Goal: Task Accomplishment & Management: Manage account settings

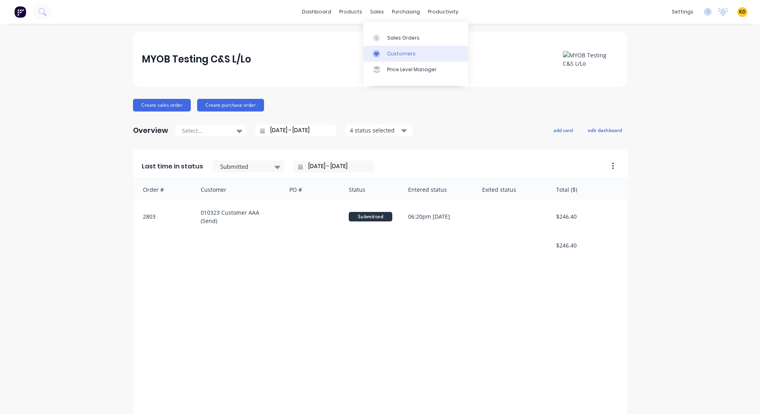
click at [384, 55] on div at bounding box center [379, 53] width 12 height 7
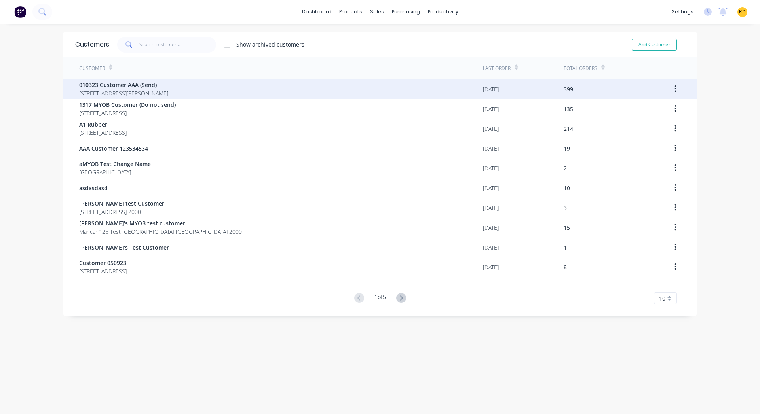
click at [351, 91] on div "010323 Customer AAA (Send) [STREET_ADDRESS][PERSON_NAME]" at bounding box center [281, 89] width 404 height 20
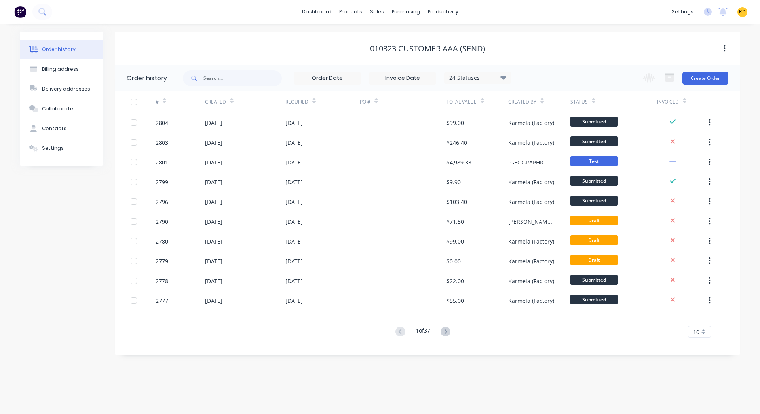
click at [706, 124] on button "button" at bounding box center [709, 123] width 19 height 14
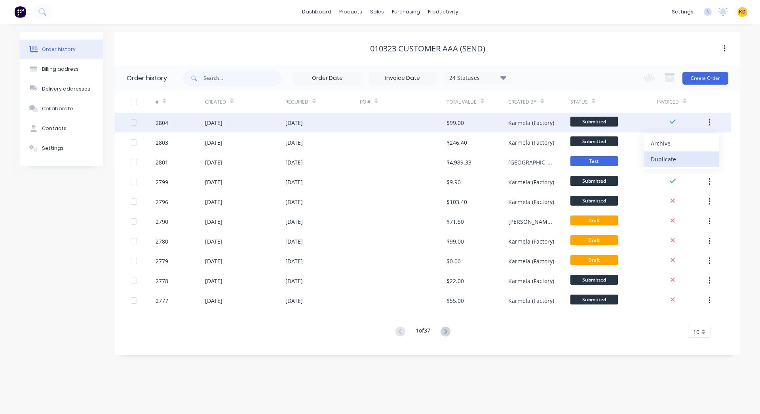
click at [683, 156] on div "Duplicate" at bounding box center [680, 159] width 61 height 11
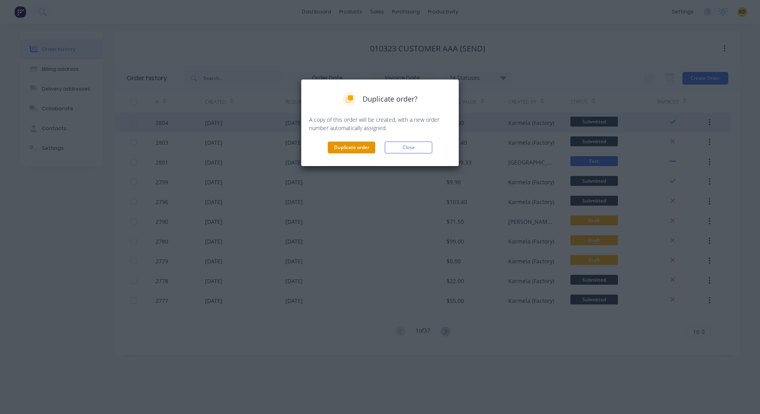
click at [355, 147] on button "Duplicate order" at bounding box center [351, 148] width 47 height 12
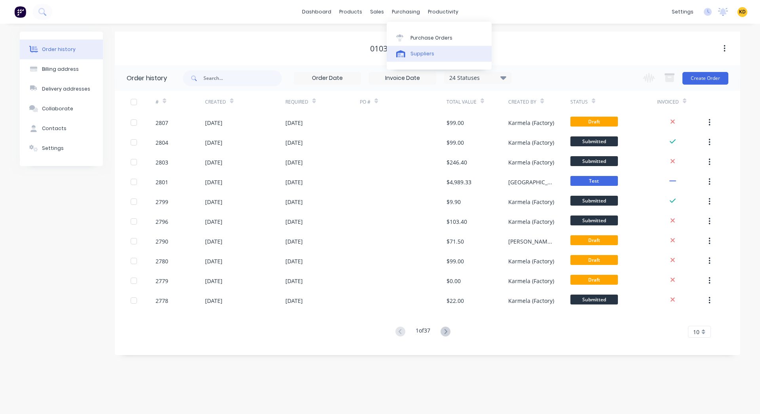
click at [415, 59] on link "Suppliers" at bounding box center [439, 54] width 105 height 16
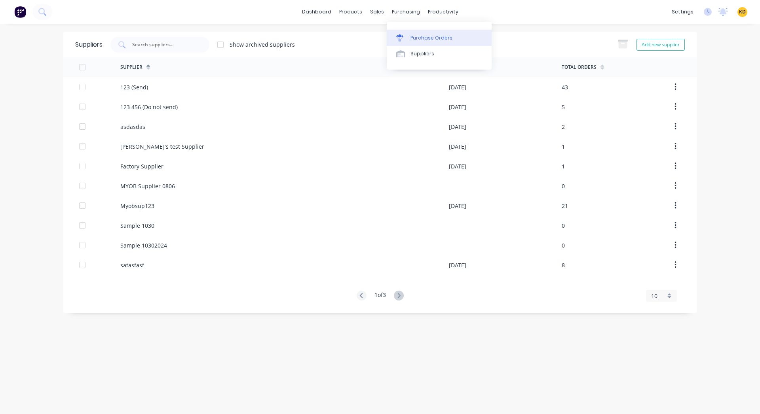
click at [421, 43] on link "Purchase Orders" at bounding box center [439, 38] width 105 height 16
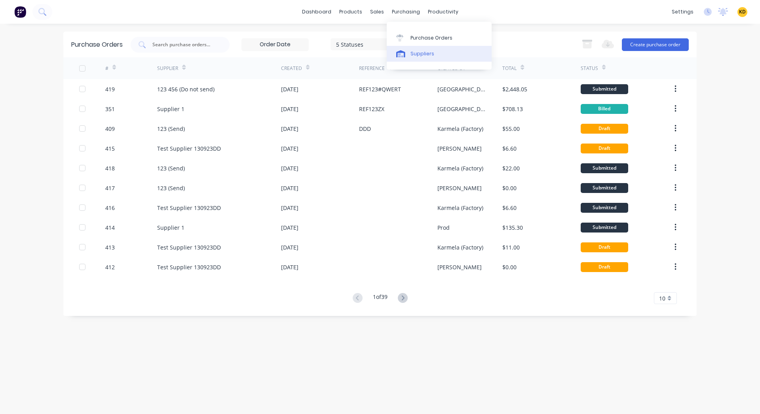
click at [417, 51] on div "Suppliers" at bounding box center [422, 53] width 24 height 7
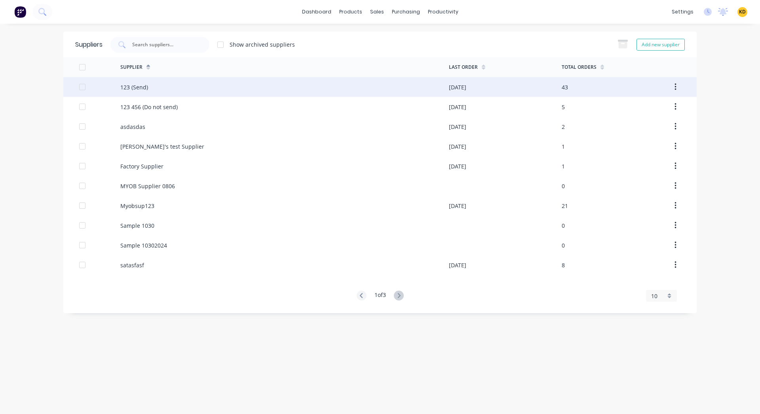
click at [417, 86] on div "123 (Send)" at bounding box center [284, 87] width 328 height 20
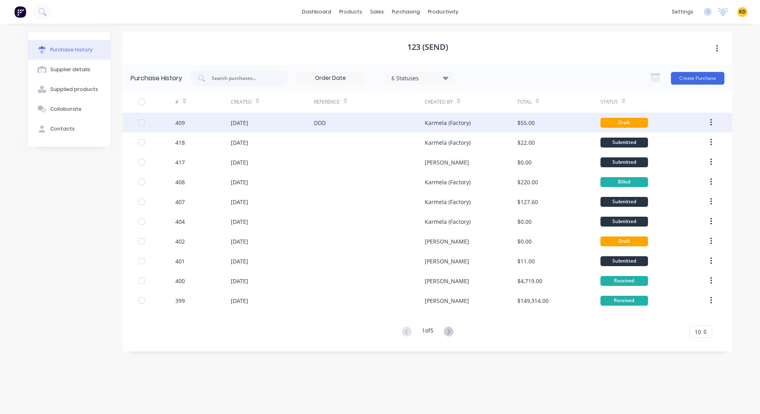
click at [710, 122] on icon "button" at bounding box center [711, 122] width 2 height 7
click at [680, 161] on div "Duplicate" at bounding box center [682, 159] width 61 height 11
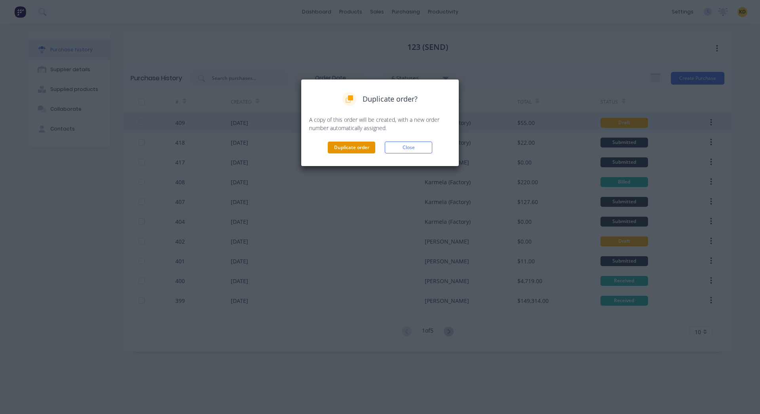
click at [350, 142] on button "Duplicate order" at bounding box center [351, 148] width 47 height 12
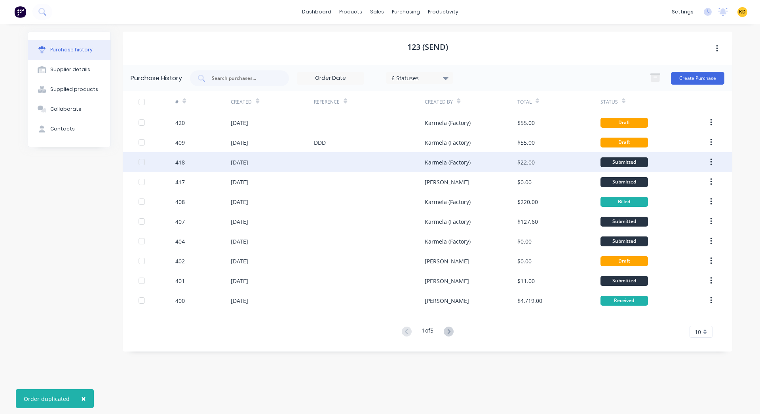
click at [506, 163] on div "Karmela (Factory)" at bounding box center [471, 162] width 92 height 20
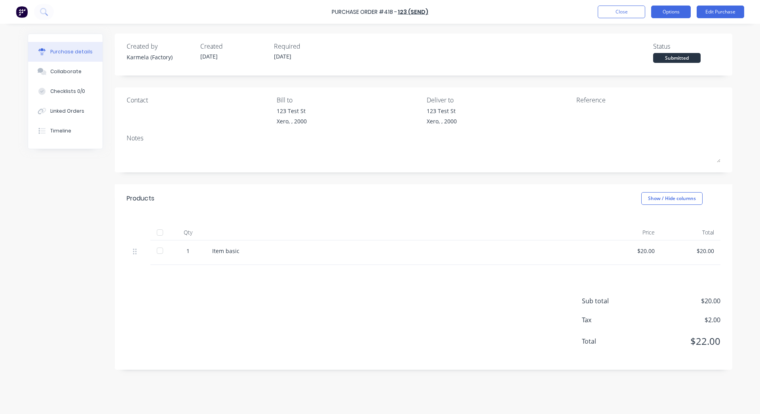
click at [670, 11] on button "Options" at bounding box center [671, 12] width 40 height 13
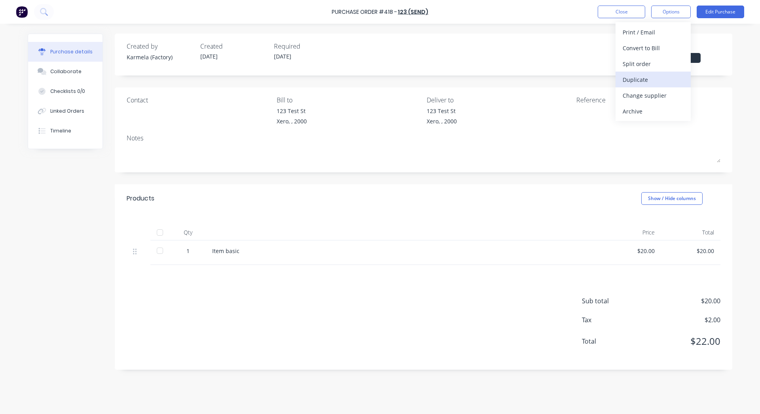
click at [655, 74] on div "Duplicate" at bounding box center [652, 79] width 61 height 11
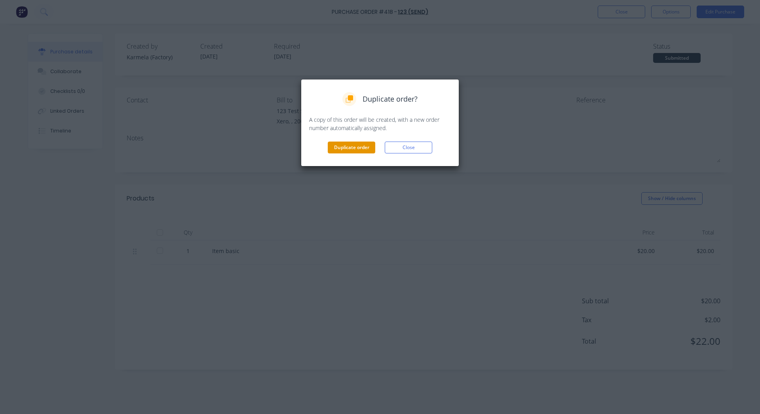
click at [355, 145] on button "Duplicate order" at bounding box center [351, 148] width 47 height 12
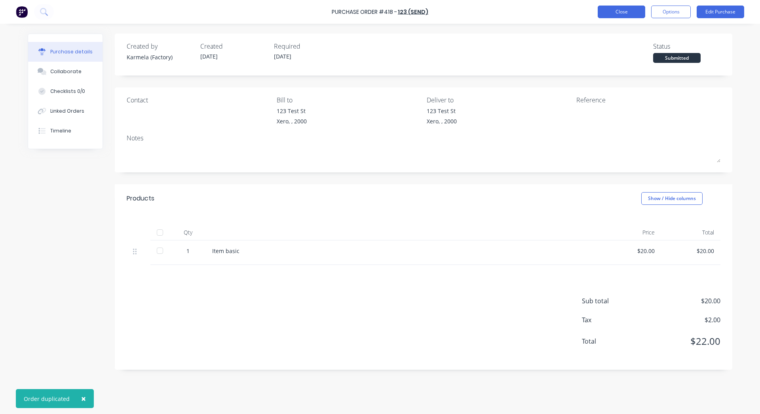
click at [611, 11] on button "Close" at bounding box center [620, 12] width 47 height 13
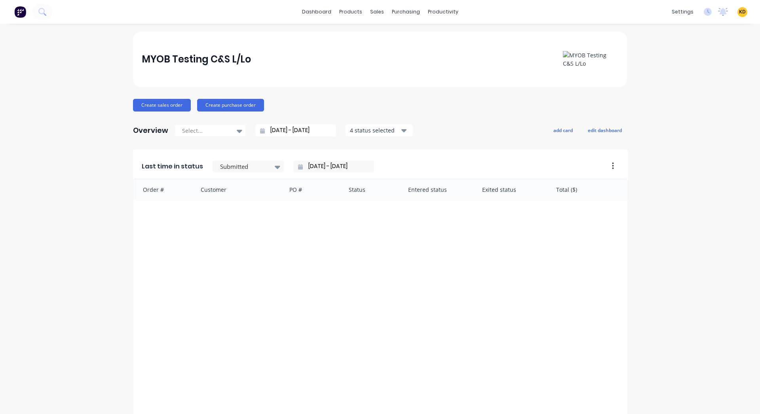
click at [739, 15] on span "KD" at bounding box center [742, 11] width 7 height 7
click at [694, 100] on button "Sign out" at bounding box center [693, 99] width 105 height 16
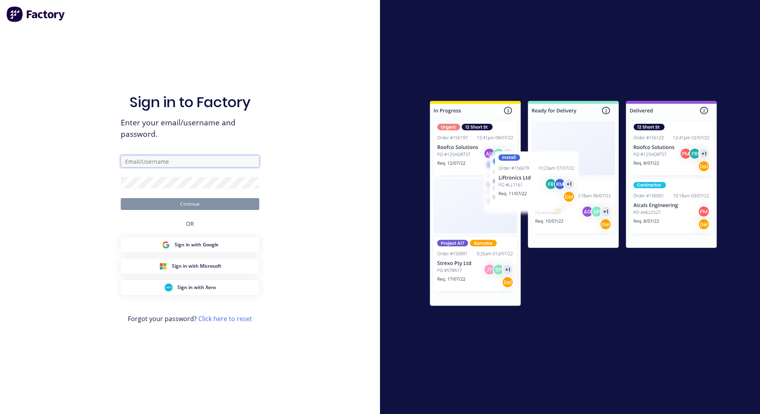
click at [192, 162] on input "text" at bounding box center [190, 162] width 138 height 12
paste input "karmela+default@Scrs.net.au"
type input "karmela+default@Scrs.net.au"
click at [363, 139] on div "Sign in to Factory Enter your email/username and password. karmela+default@Scrs…" at bounding box center [190, 207] width 380 height 414
click at [287, 218] on div "Sign in to Factory Enter your email/username and password. karmela+default@Scrs…" at bounding box center [190, 207] width 380 height 414
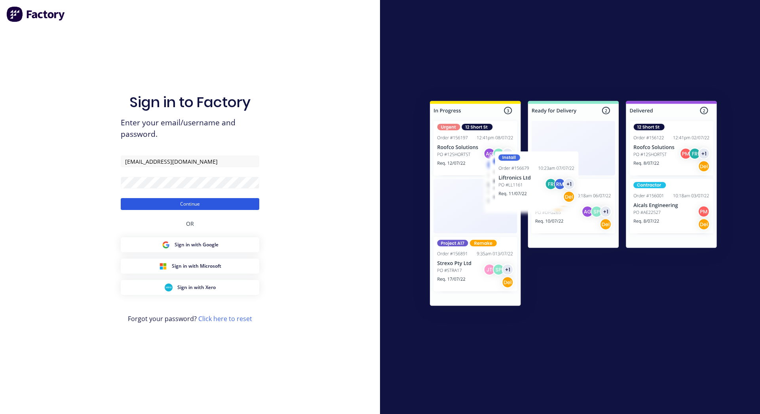
click at [243, 206] on button "Continue" at bounding box center [190, 204] width 138 height 12
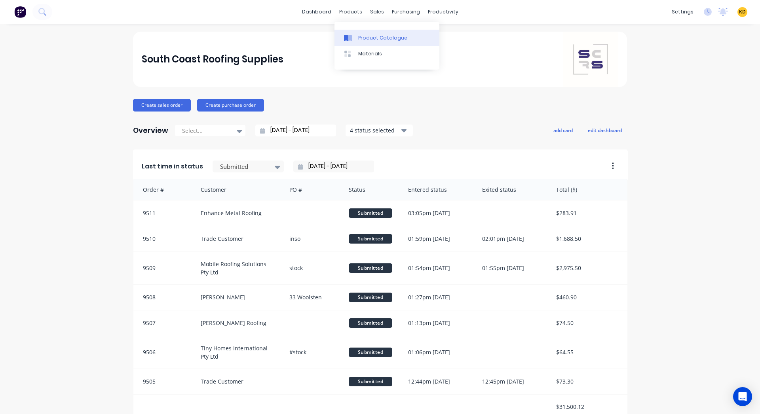
click at [364, 34] on div "Product Catalogue" at bounding box center [382, 37] width 49 height 7
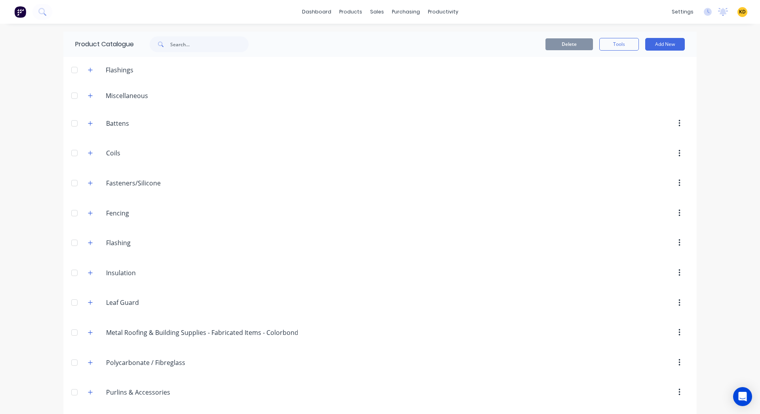
click at [739, 13] on span "KD" at bounding box center [742, 11] width 7 height 7
click at [698, 97] on button "Sign out" at bounding box center [693, 99] width 105 height 16
